Goal: Task Accomplishment & Management: Use online tool/utility

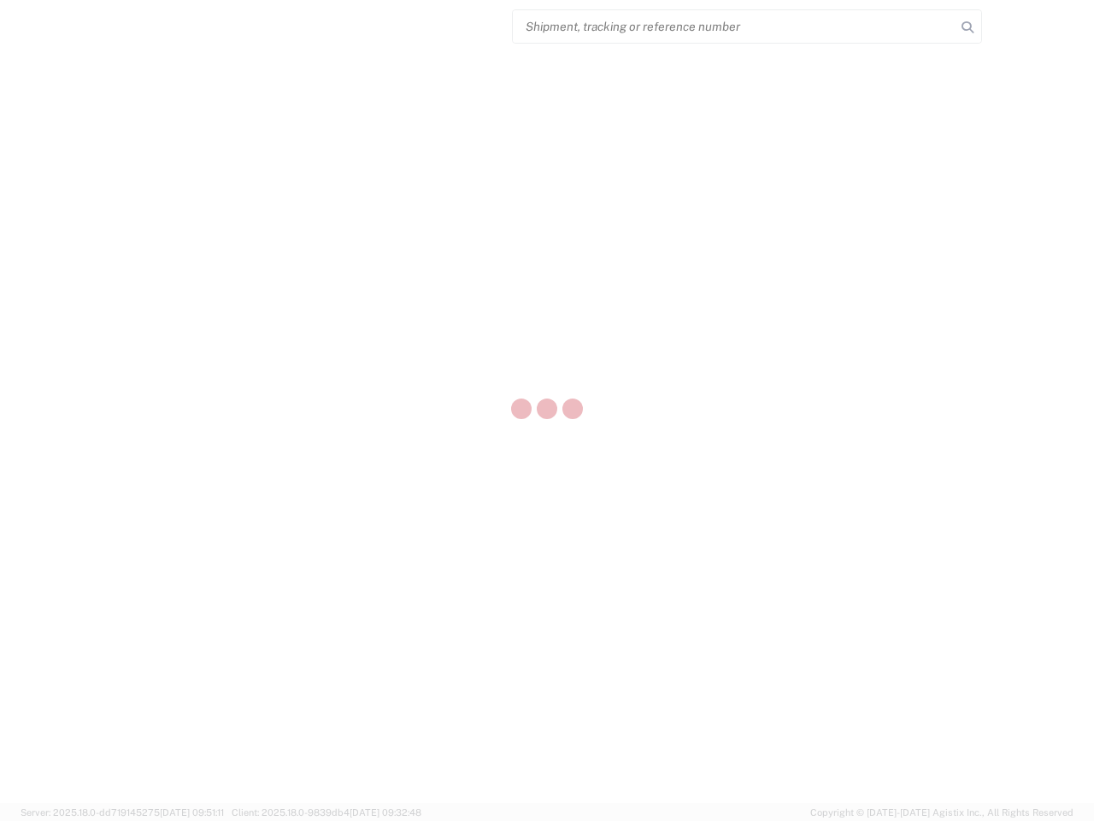
select select "US"
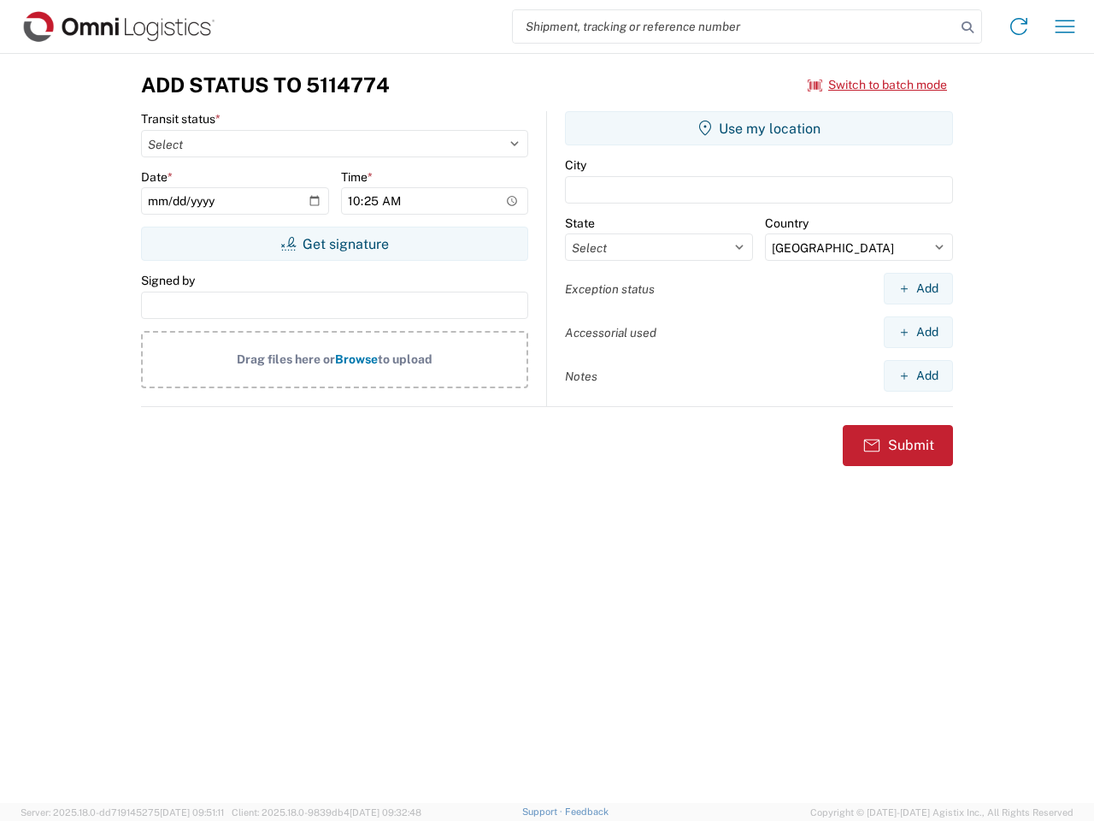
click at [734, 27] on input "search" at bounding box center [734, 26] width 443 height 32
click at [968, 27] on icon at bounding box center [968, 27] width 24 height 24
click at [1019, 27] on icon at bounding box center [1018, 26] width 27 height 27
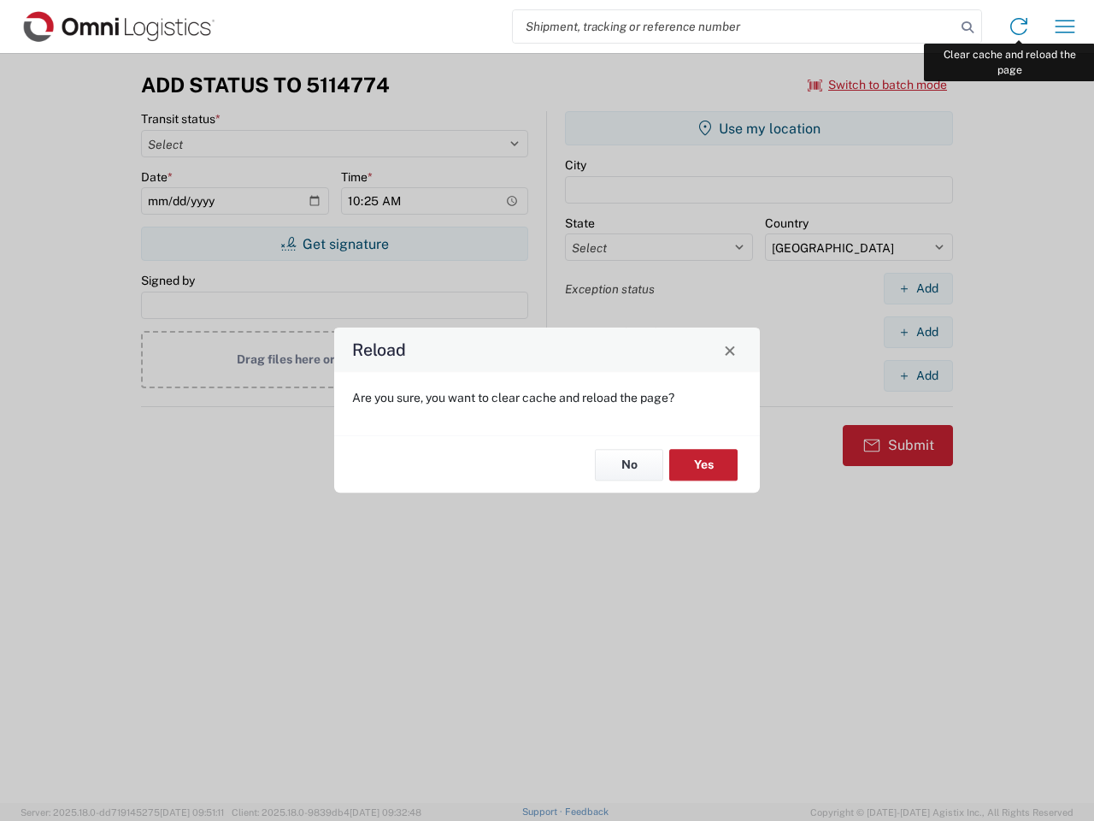
click at [1065, 27] on div "Reload Are you sure, you want to clear cache and reload the page? No Yes" at bounding box center [547, 410] width 1094 height 821
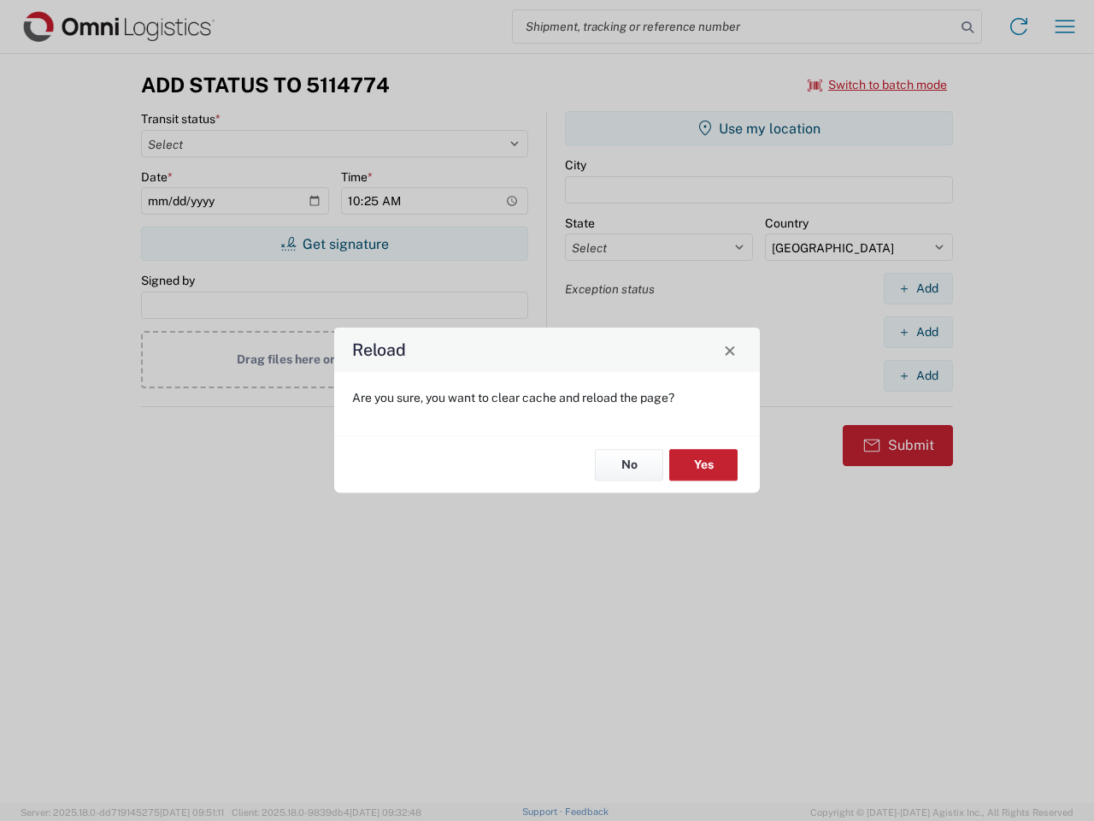
click at [878, 85] on div "Reload Are you sure, you want to clear cache and reload the page? No Yes" at bounding box center [547, 410] width 1094 height 821
click at [334, 244] on div "Reload Are you sure, you want to clear cache and reload the page? No Yes" at bounding box center [547, 410] width 1094 height 821
click at [759, 128] on div "Reload Are you sure, you want to clear cache and reload the page? No Yes" at bounding box center [547, 410] width 1094 height 821
click at [918, 288] on div "Reload Are you sure, you want to clear cache and reload the page? No Yes" at bounding box center [547, 410] width 1094 height 821
click at [918, 332] on div "Reload Are you sure, you want to clear cache and reload the page? No Yes" at bounding box center [547, 410] width 1094 height 821
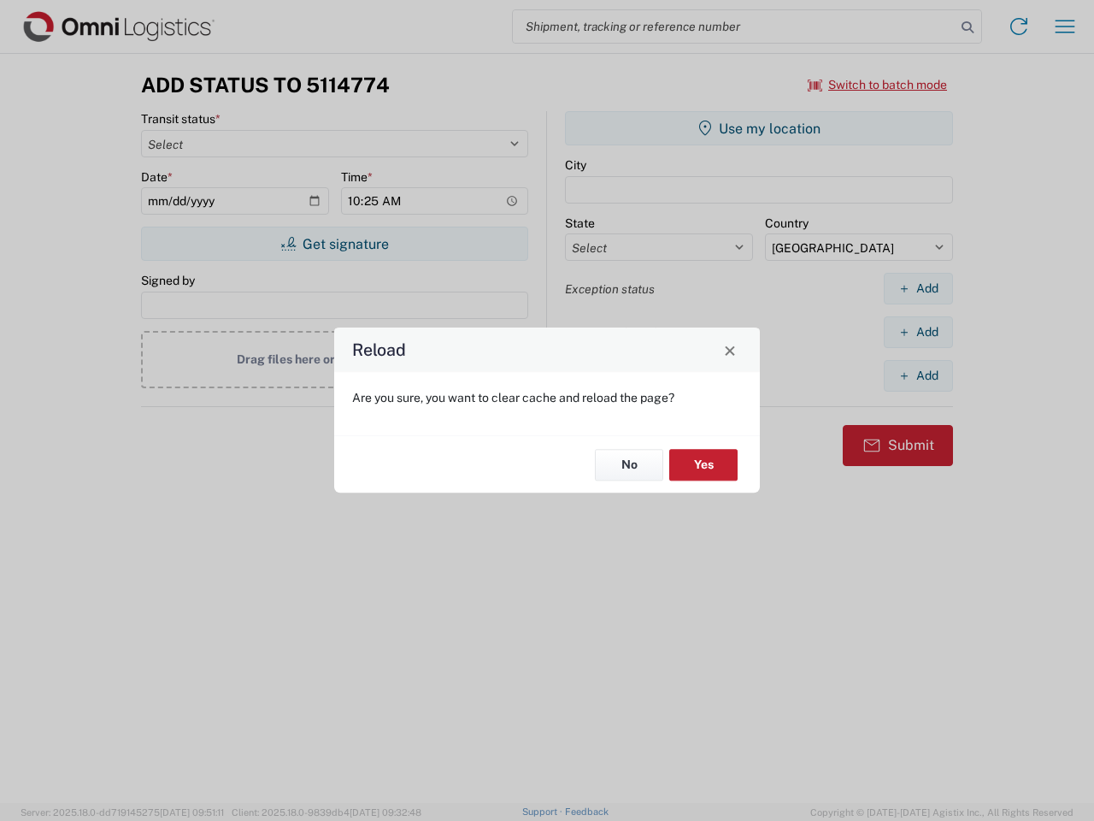
click at [918, 375] on div "Reload Are you sure, you want to clear cache and reload the page? No Yes" at bounding box center [547, 410] width 1094 height 821
